Goal: Information Seeking & Learning: Learn about a topic

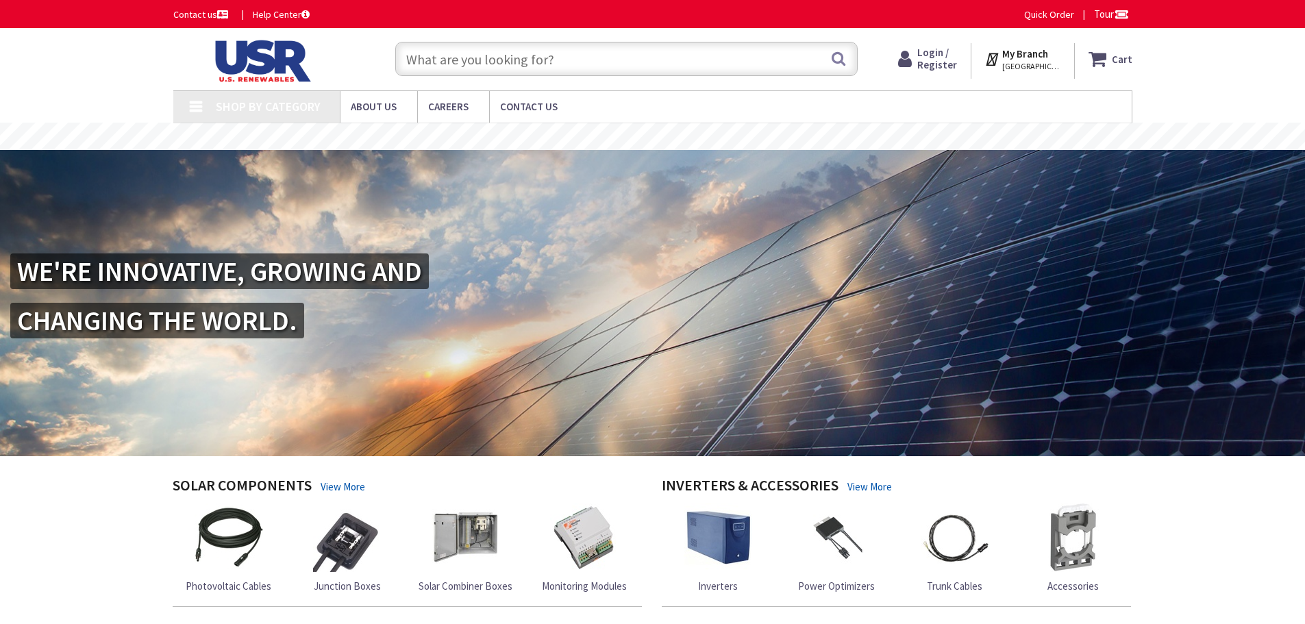
type input "[PERSON_NAME], [GEOGRAPHIC_DATA], [GEOGRAPHIC_DATA]"
click at [545, 66] on input "text" at bounding box center [626, 59] width 463 height 34
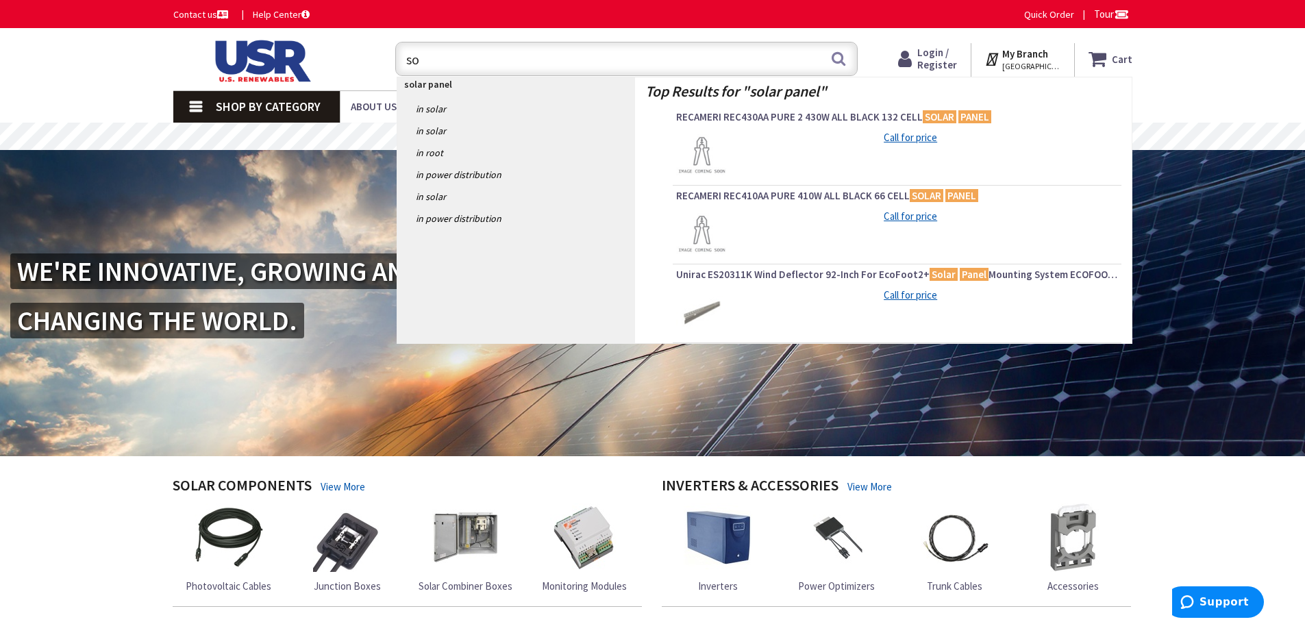
type input "s"
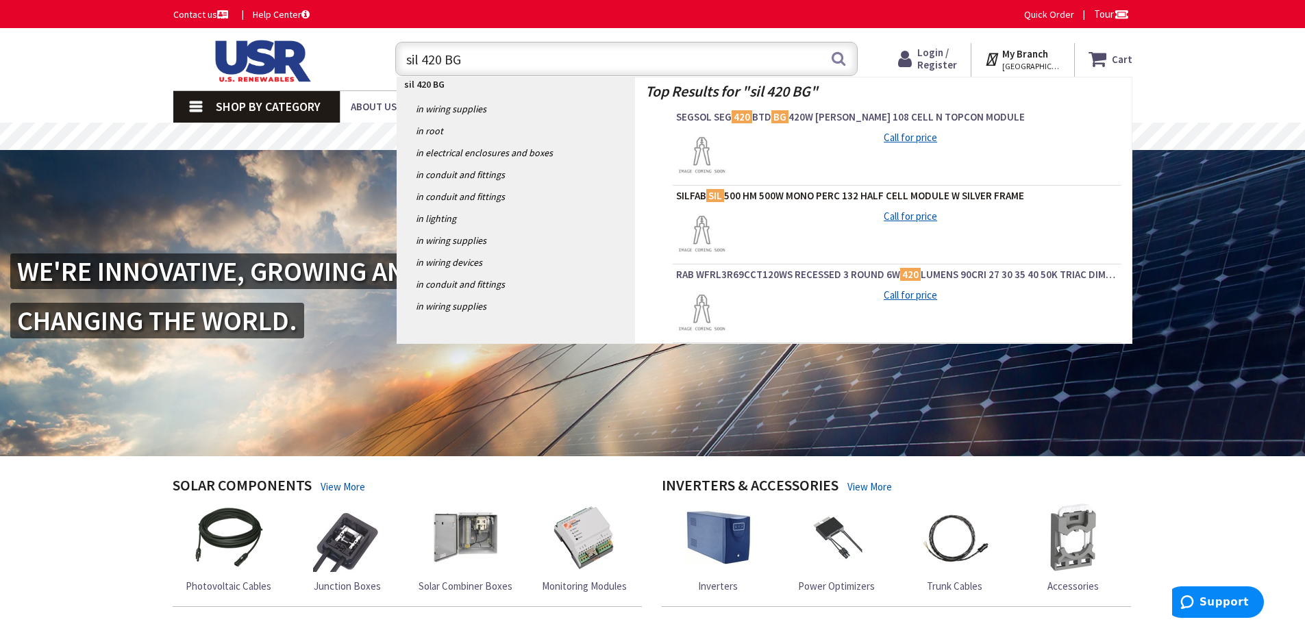
type input "sil 420 BG"
click at [796, 200] on span "SILFAB SIL 500 HM 500W MONO PERC 132 HALF CELL MODULE W SILVER FRAME" at bounding box center [897, 196] width 442 height 14
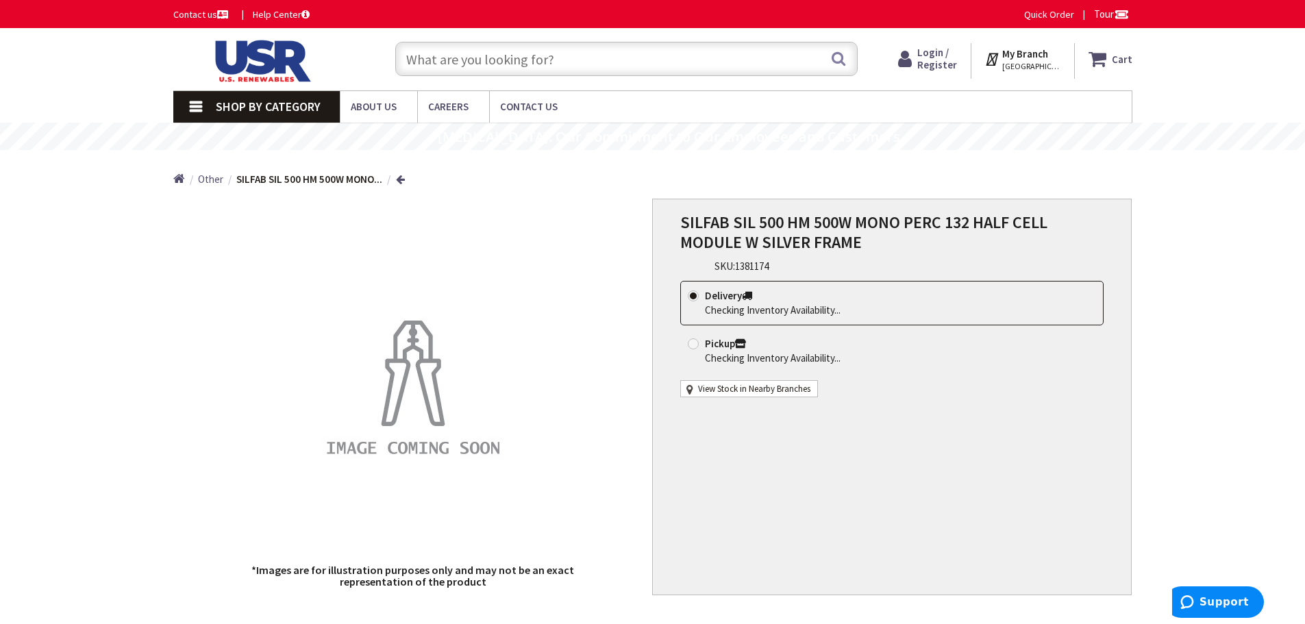
click at [211, 184] on span "Other" at bounding box center [210, 179] width 25 height 13
